Goal: Transaction & Acquisition: Purchase product/service

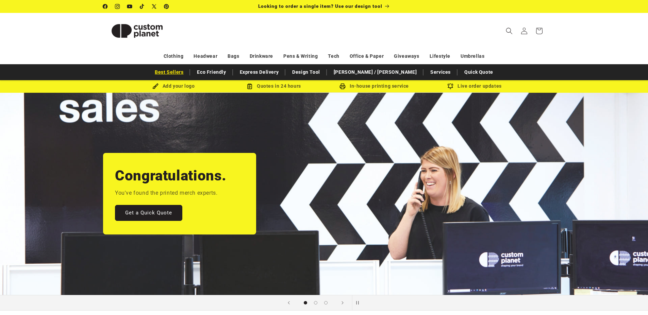
click at [187, 75] on link "Best Sellers" at bounding box center [168, 72] width 35 height 12
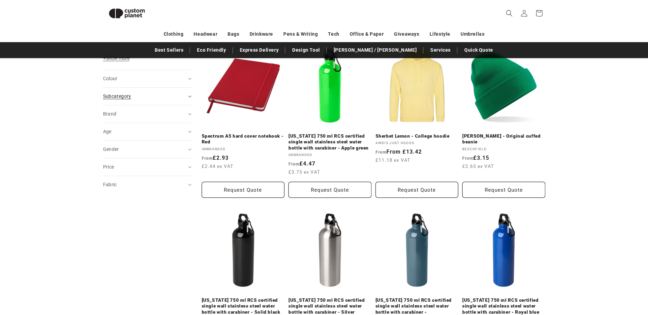
scroll to position [210, 0]
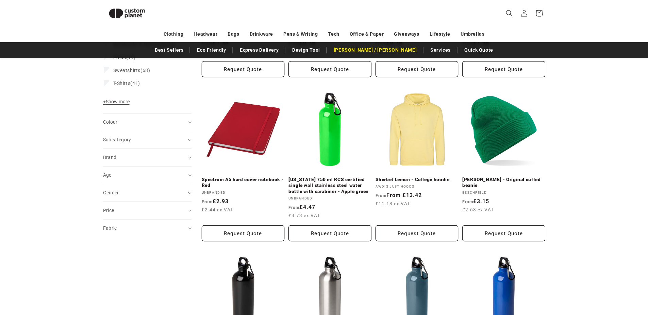
click at [368, 46] on link "[PERSON_NAME] / [PERSON_NAME]" at bounding box center [375, 50] width 90 height 12
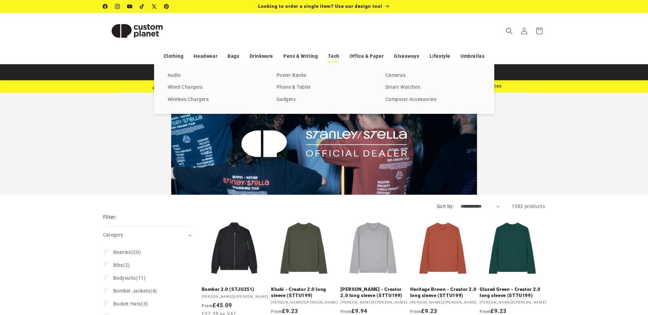
click at [330, 56] on link "Tech" at bounding box center [333, 56] width 11 height 12
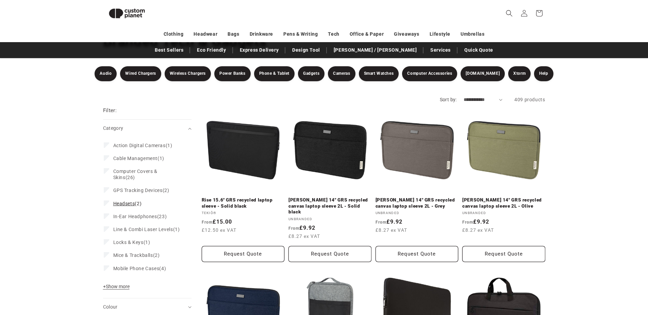
scroll to position [59, 0]
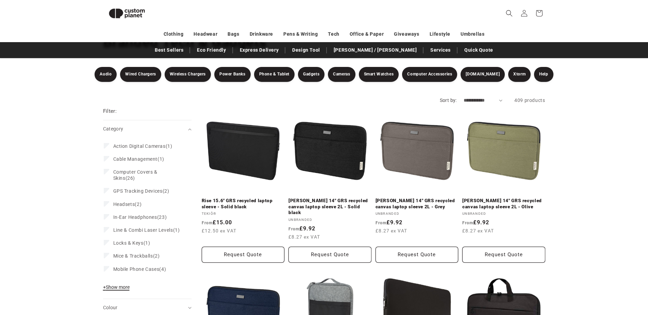
click at [128, 290] on span "+ Show more" at bounding box center [116, 287] width 27 height 5
click at [145, 160] on span "Cable Management" at bounding box center [135, 158] width 45 height 5
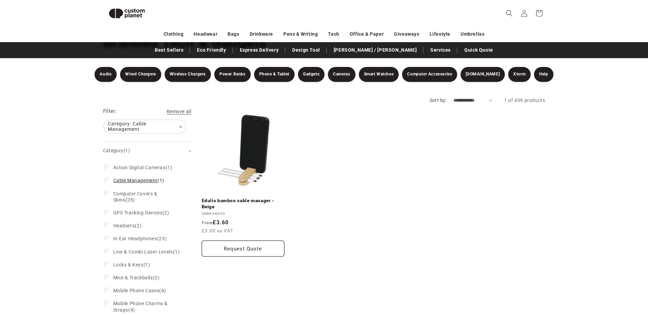
click at [129, 175] on label "Cable Management (1) Cable Management (1 product)" at bounding box center [145, 180] width 83 height 13
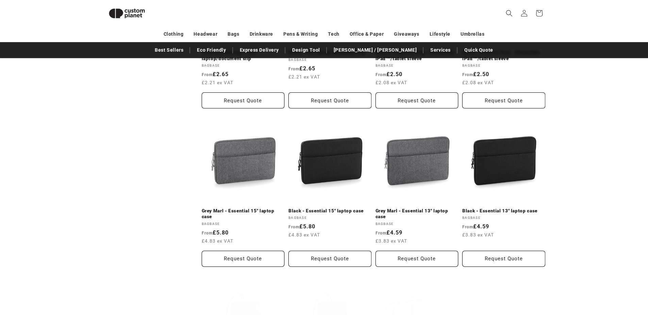
scroll to position [1079, 0]
